Goal: Task Accomplishment & Management: Use online tool/utility

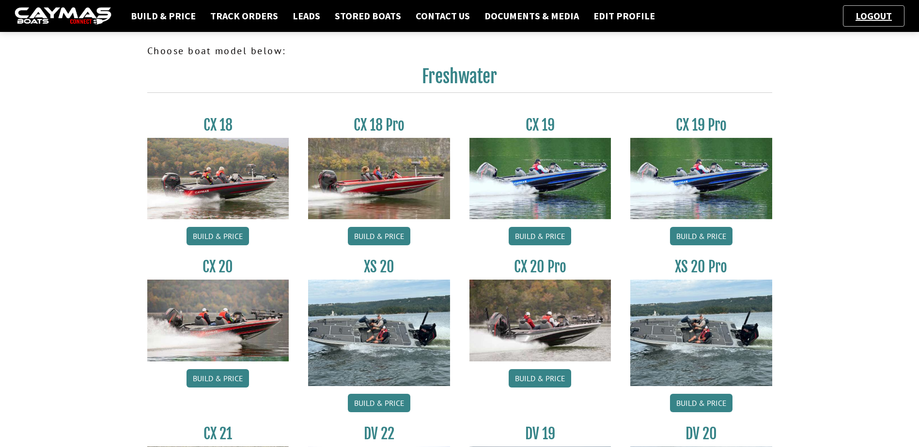
scroll to position [291, 0]
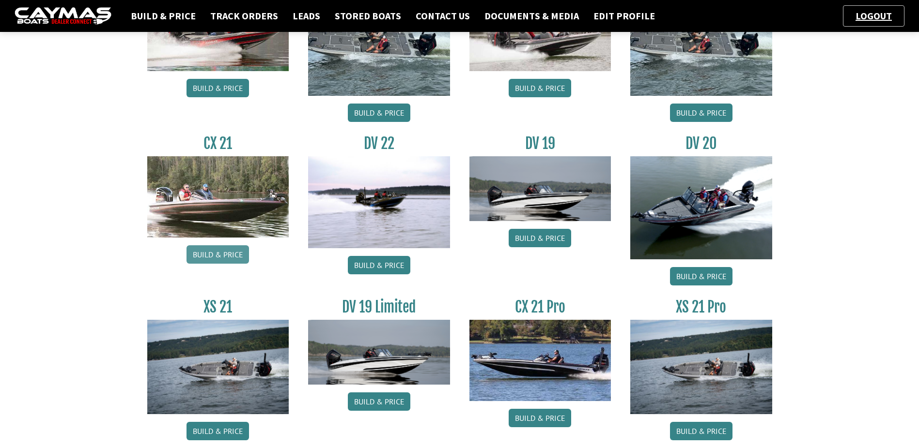
click at [212, 259] on link "Build & Price" at bounding box center [217, 254] width 62 height 18
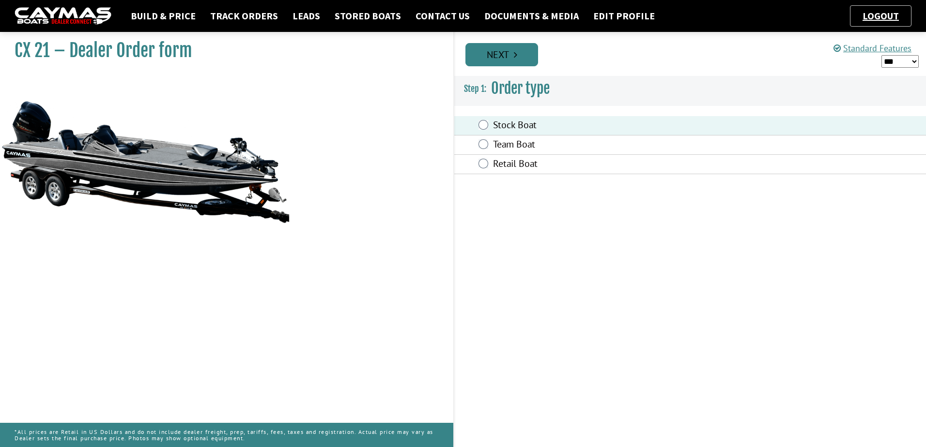
click at [514, 49] on link "Next" at bounding box center [501, 54] width 73 height 23
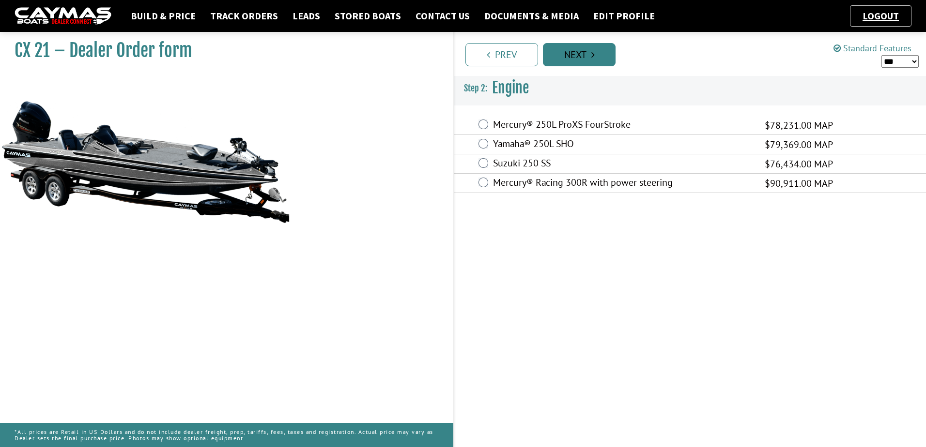
click at [571, 53] on link "Next" at bounding box center [579, 54] width 73 height 23
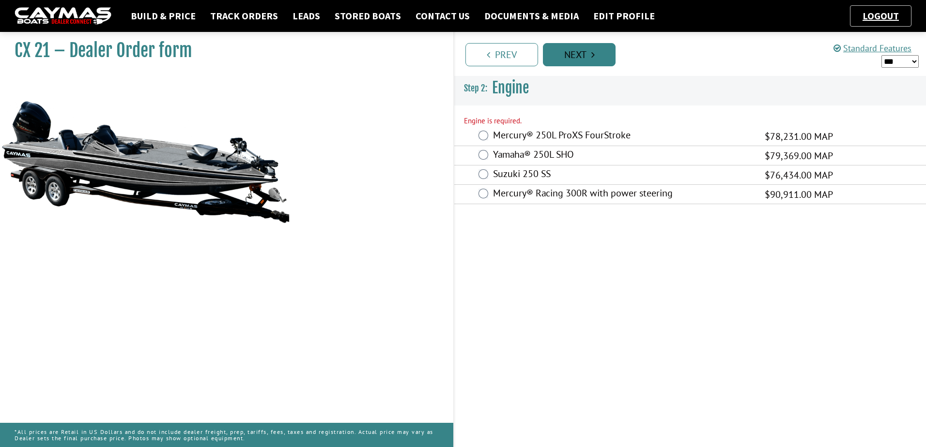
click at [571, 53] on link "Next" at bounding box center [579, 54] width 73 height 23
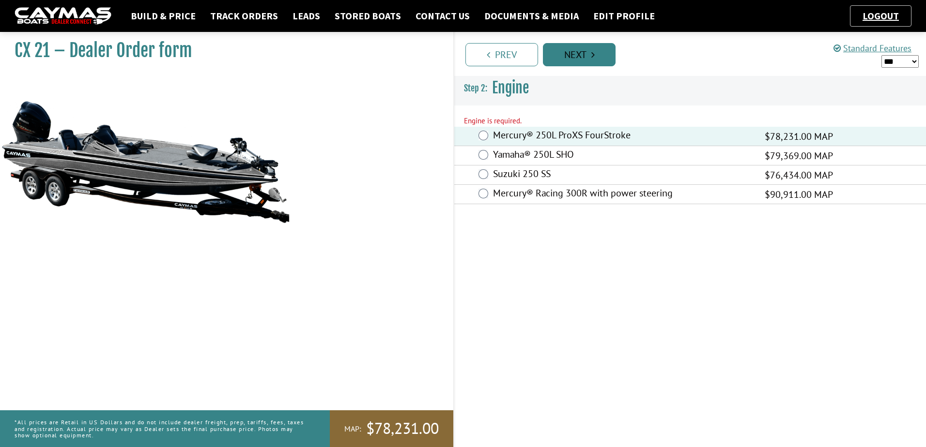
click at [580, 62] on link "Next" at bounding box center [579, 54] width 73 height 23
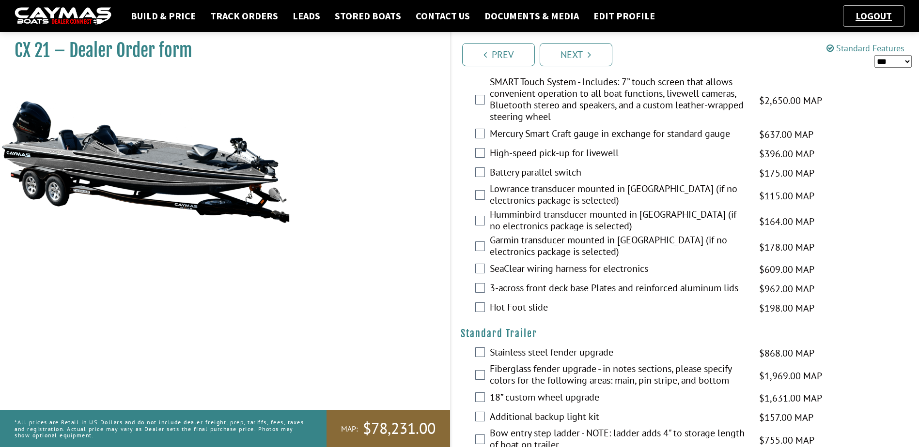
scroll to position [1010, 0]
